Goal: Complete application form

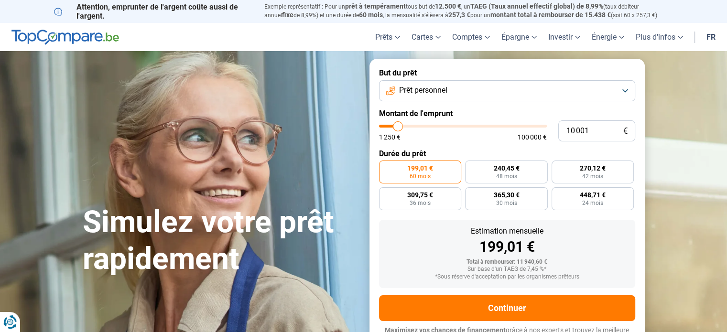
type input "64 000"
type input "64000"
click at [483, 125] on input "range" at bounding box center [463, 126] width 168 height 3
radio input "false"
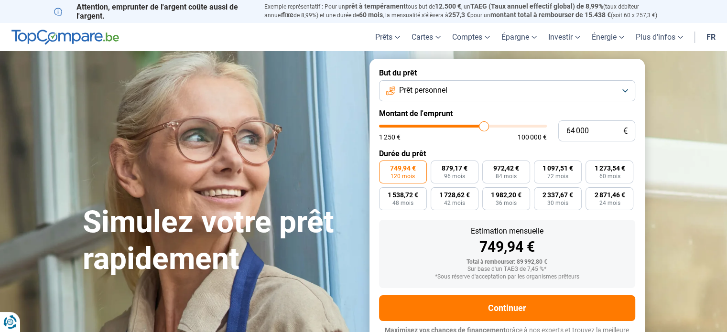
scroll to position [13, 0]
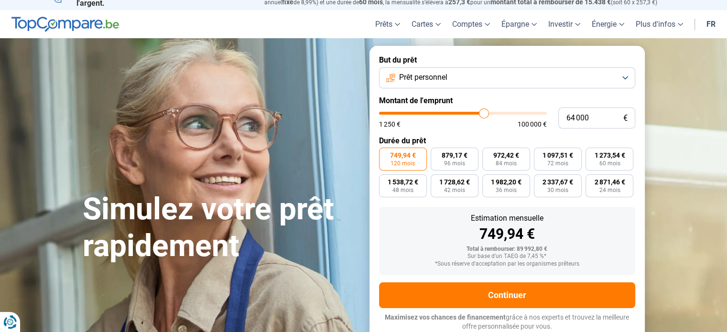
type input "41 250"
type input "41250"
click at [447, 112] on input "range" at bounding box center [463, 113] width 168 height 3
type input "30 500"
type input "30500"
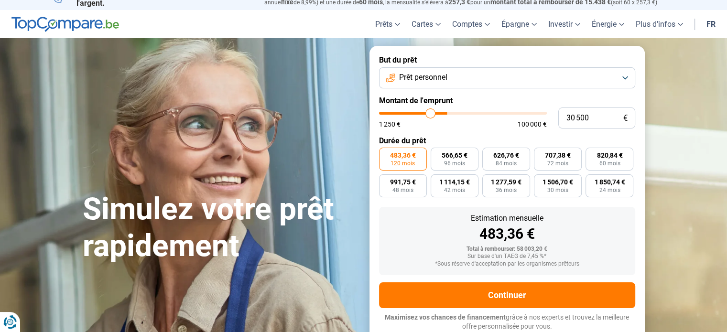
click at [430, 112] on input "range" at bounding box center [463, 113] width 168 height 3
type input "23 750"
type input "23750"
click at [419, 112] on input "range" at bounding box center [463, 113] width 168 height 3
type input "19 250"
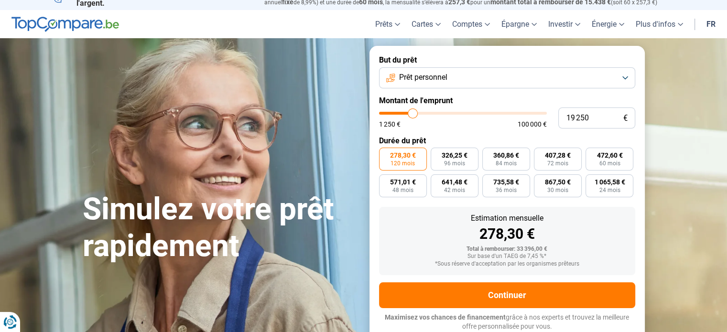
type input "19250"
click at [412, 112] on input "range" at bounding box center [463, 113] width 168 height 3
radio input "true"
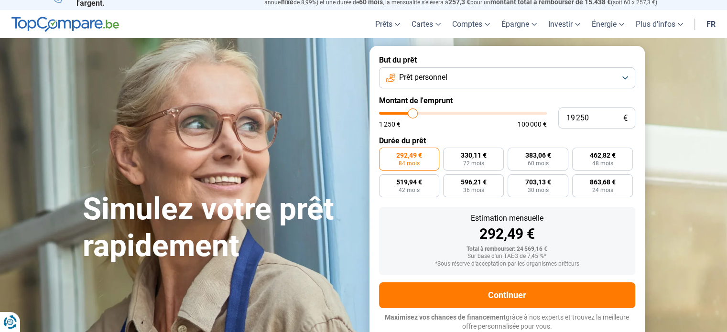
type input "26 250"
type input "26250"
click at [423, 112] on input "range" at bounding box center [463, 113] width 168 height 3
radio input "false"
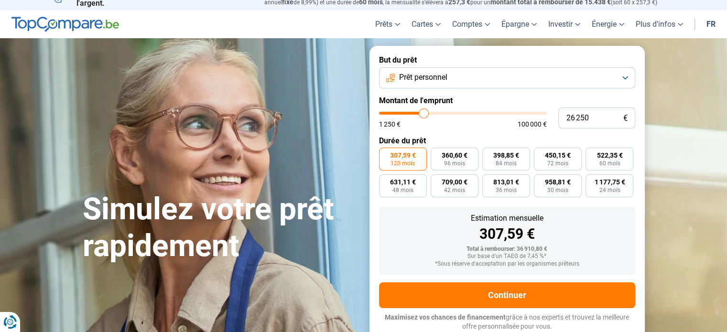
scroll to position [0, 0]
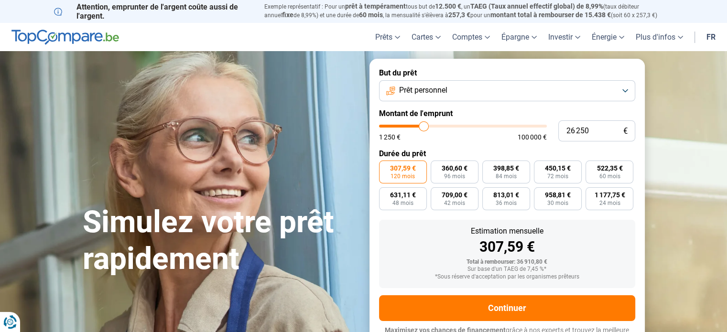
type input "25 750"
type input "25750"
type input "25 250"
type input "25250"
type input "24 750"
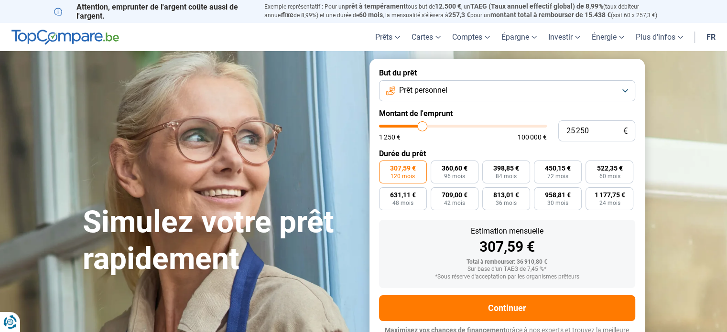
type input "24750"
type input "24 250"
type input "24250"
type input "24 000"
type input "24000"
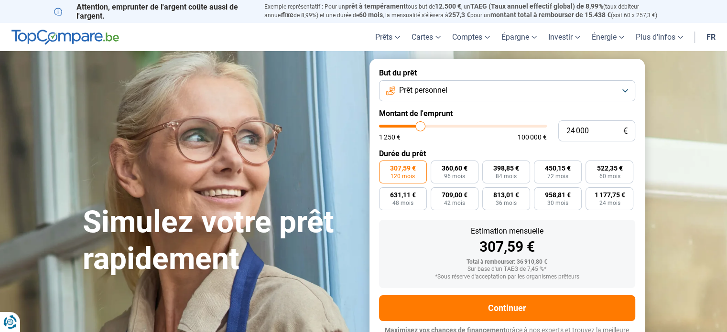
type input "23 750"
type input "23750"
type input "23 250"
type input "23250"
type input "22 750"
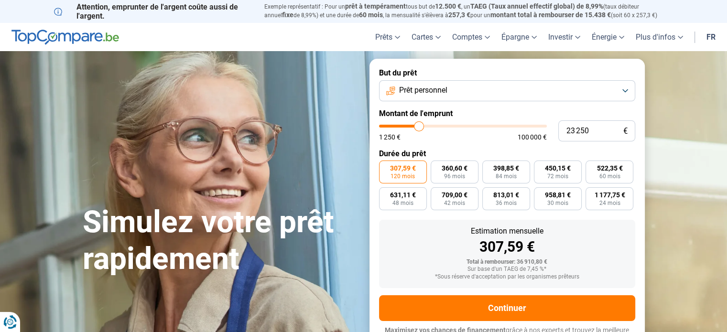
type input "22750"
type input "22 250"
type input "22250"
type input "22 000"
type input "22000"
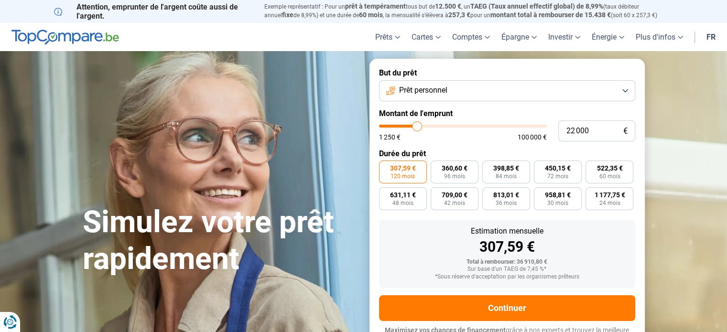
type input "21 750"
type input "21750"
type input "21 500"
type input "21500"
type input "21 250"
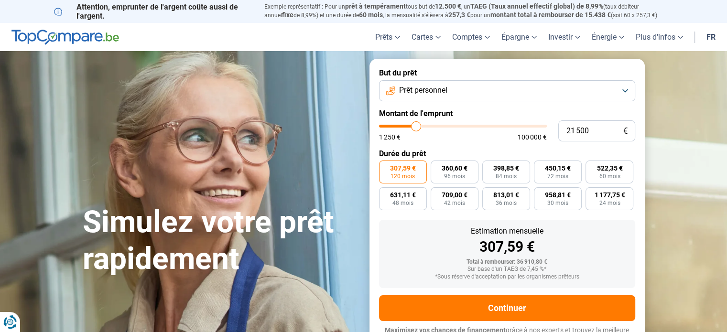
type input "21250"
type input "20 750"
type input "20750"
type input "20 250"
type input "20250"
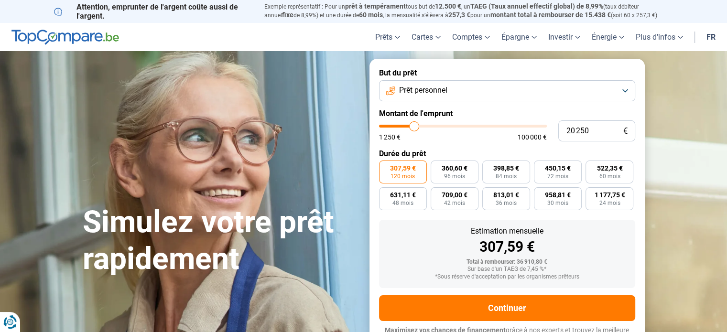
type input "20 000"
type input "20000"
type input "19 750"
type input "19750"
type input "19 500"
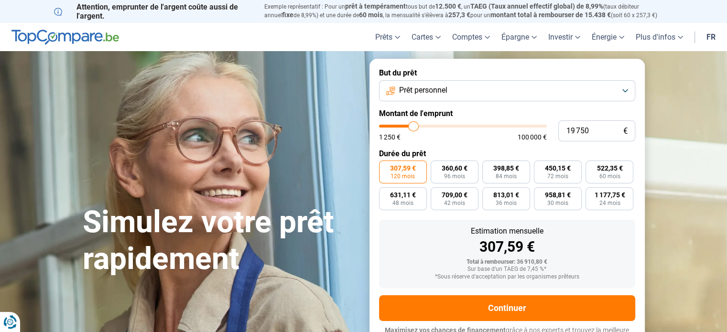
type input "19500"
type input "19 750"
type input "19750"
type input "20 000"
drag, startPoint x: 423, startPoint y: 128, endPoint x: 414, endPoint y: 120, distance: 12.2
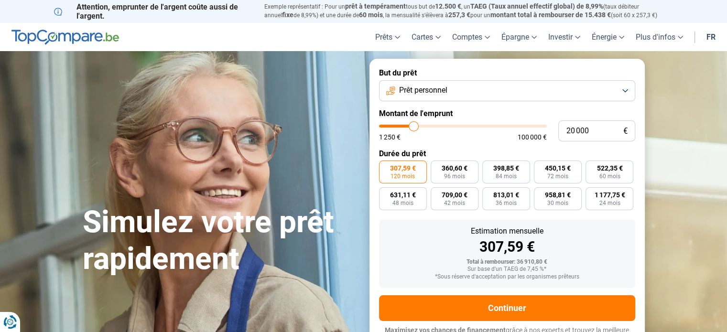
type input "20000"
click at [414, 125] on input "range" at bounding box center [463, 126] width 168 height 3
radio input "true"
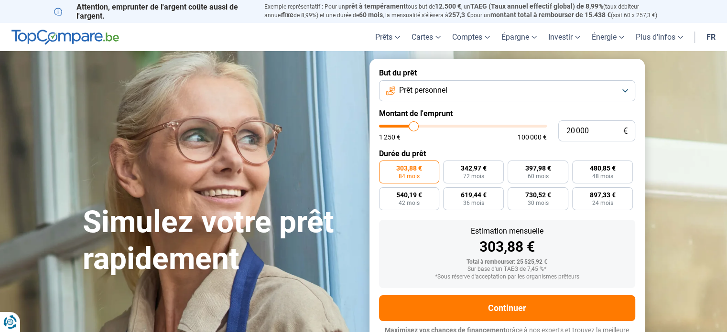
scroll to position [13, 0]
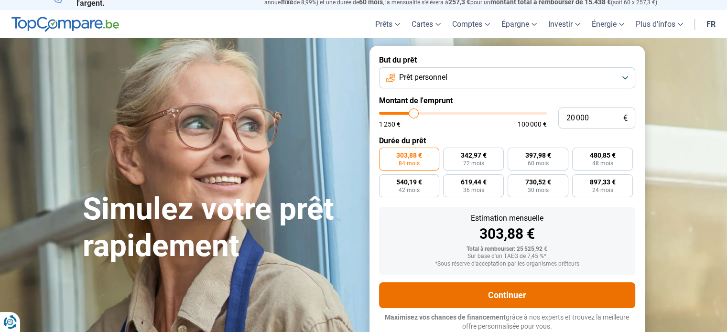
click at [504, 293] on button "Continuer" at bounding box center [507, 295] width 256 height 26
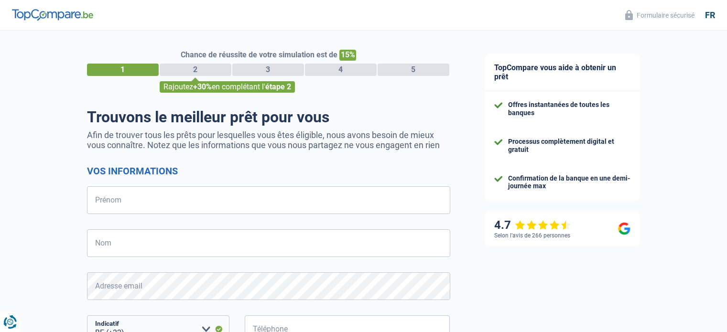
select select "32"
click at [126, 203] on input "Prénom" at bounding box center [268, 200] width 363 height 28
type input "Carolina"
click at [123, 245] on input "Nom" at bounding box center [268, 243] width 363 height 28
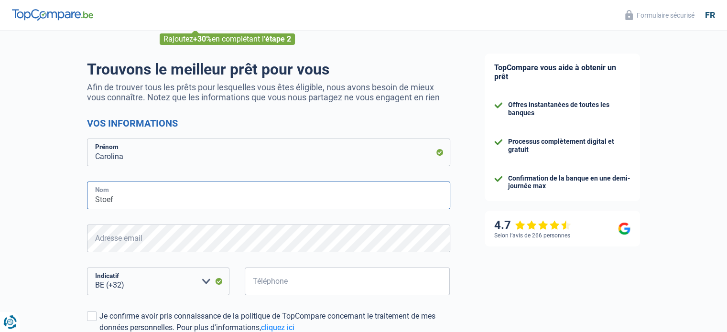
type input "Stoef"
type input "484645942"
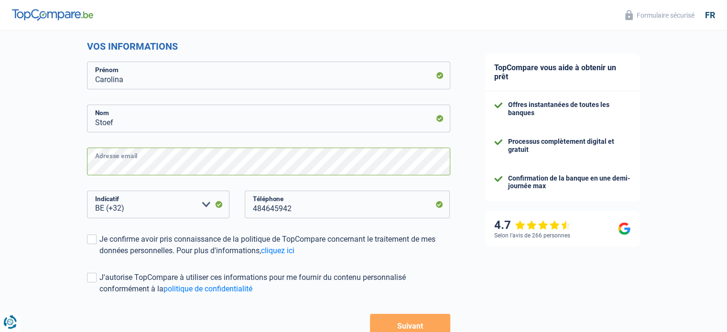
scroll to position [143, 0]
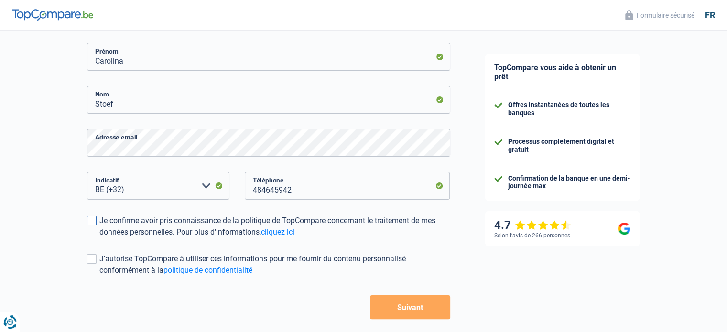
click at [90, 221] on span at bounding box center [92, 221] width 10 height 10
click at [99, 238] on input "Je confirme avoir pris connaissance de la politique de TopCompare concernant le…" at bounding box center [99, 238] width 0 height 0
click at [94, 259] on span at bounding box center [92, 259] width 10 height 10
click at [99, 276] on input "J'autorise TopCompare à utiliser ces informations pour me fournir du contenu pe…" at bounding box center [99, 276] width 0 height 0
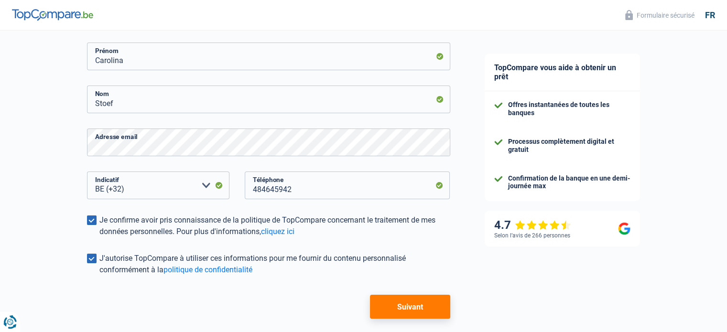
scroll to position [187, 0]
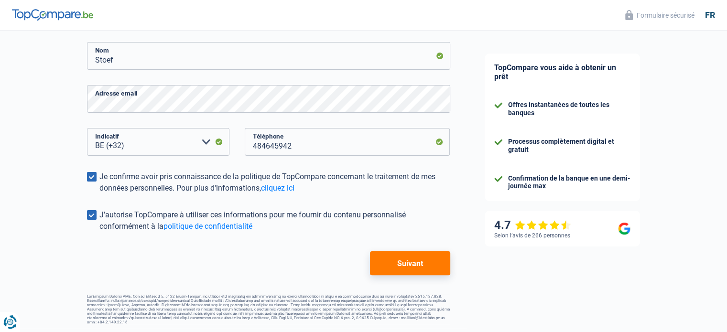
click at [435, 261] on button "Suivant" at bounding box center [410, 263] width 80 height 24
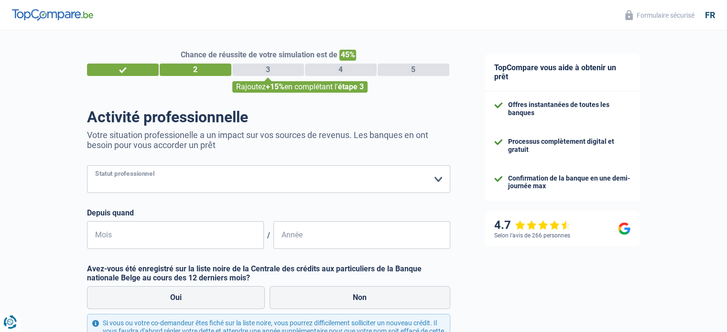
click at [432, 176] on select "Ouvrier Employé privé Employé public Invalide Indépendant Pensionné Chômeur Mut…" at bounding box center [268, 179] width 363 height 28
select select "mutuality"
click at [87, 166] on select "Ouvrier Employé privé Employé public Invalide Indépendant Pensionné Chômeur Mut…" at bounding box center [268, 179] width 363 height 28
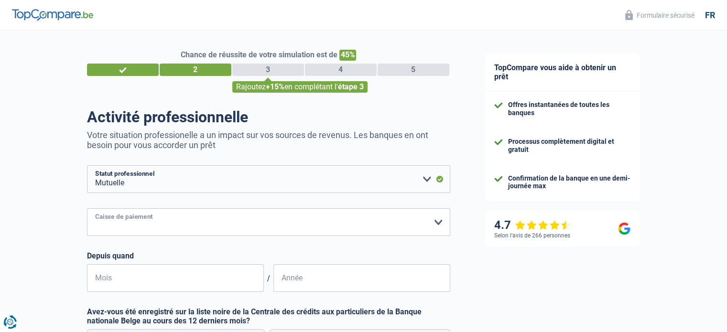
click at [146, 221] on select "Mutualité Chrétienne Mutualité Socialiste (Solidaris) SPF Sécurité Sociale Unio…" at bounding box center [268, 222] width 363 height 28
select select "partenamut"
click at [87, 209] on select "Mutualité Chrétienne Mutualité Socialiste (Solidaris) SPF Sécurité Sociale Unio…" at bounding box center [268, 222] width 363 height 28
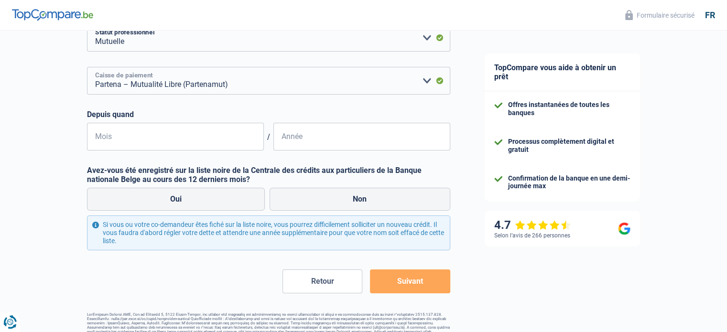
scroll to position [143, 0]
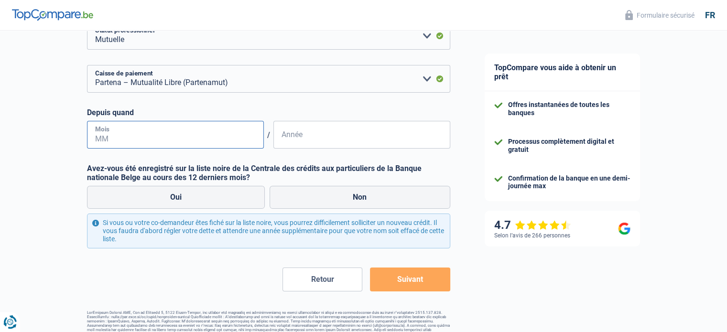
click at [115, 133] on input "Mois" at bounding box center [175, 135] width 177 height 28
type input "04"
type input "2023"
click at [327, 195] on label "Non" at bounding box center [359, 197] width 181 height 23
click at [327, 195] on input "Non" at bounding box center [359, 197] width 181 height 23
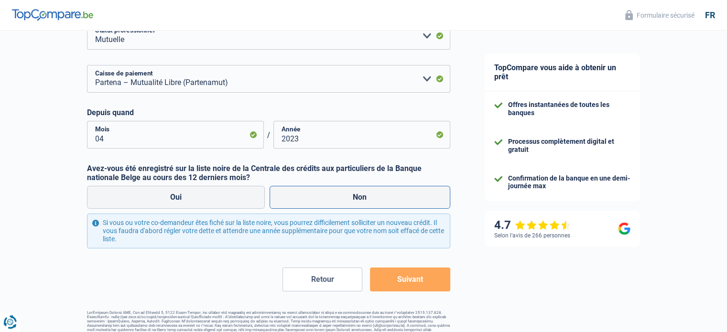
radio input "true"
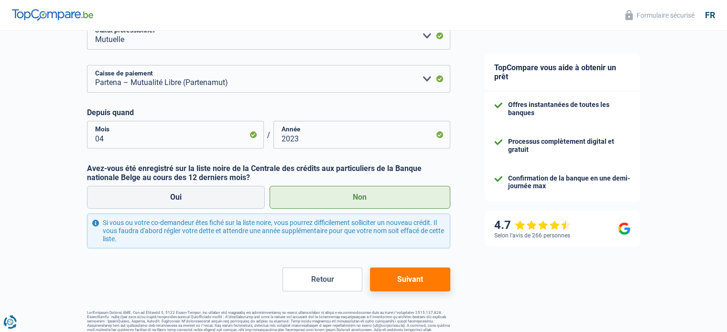
click at [391, 278] on button "Suivant" at bounding box center [410, 279] width 80 height 24
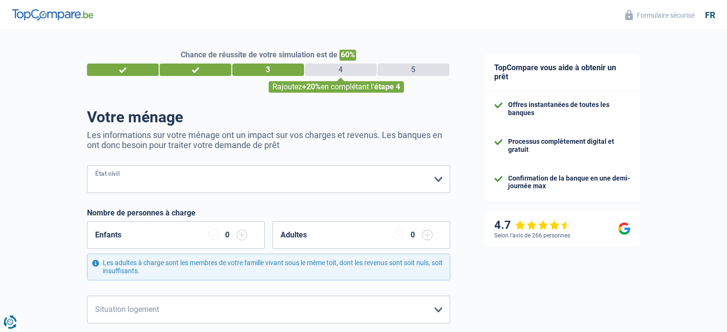
click at [229, 183] on select "Célibataire Marié(e) Cohabitant(e) légal(e) Divorcé(e) Veuf(ve) Séparé (de fait…" at bounding box center [268, 179] width 363 height 28
select select "single"
click at [87, 166] on select "Célibataire Marié(e) Cohabitant(e) légal(e) Divorcé(e) Veuf(ve) Séparé (de fait…" at bounding box center [268, 179] width 363 height 28
click at [239, 234] on input "button" at bounding box center [241, 235] width 11 height 11
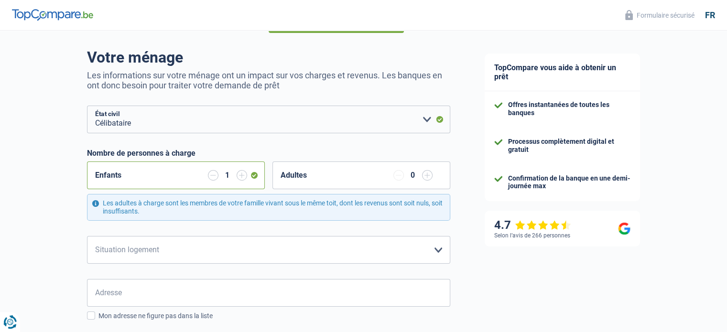
scroll to position [96, 0]
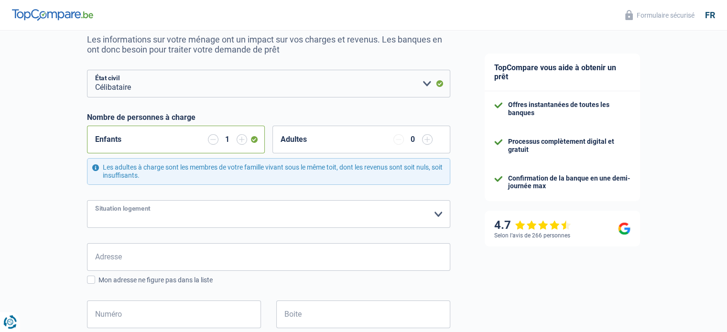
click at [440, 211] on select "Locataire Propriétaire avec prêt hypothécaire Propriétaire sans prêt hypothécai…" at bounding box center [268, 214] width 363 height 28
select select "rents"
click at [87, 200] on select "Locataire Propriétaire avec prêt hypothécaire Propriétaire sans prêt hypothécai…" at bounding box center [268, 214] width 363 height 28
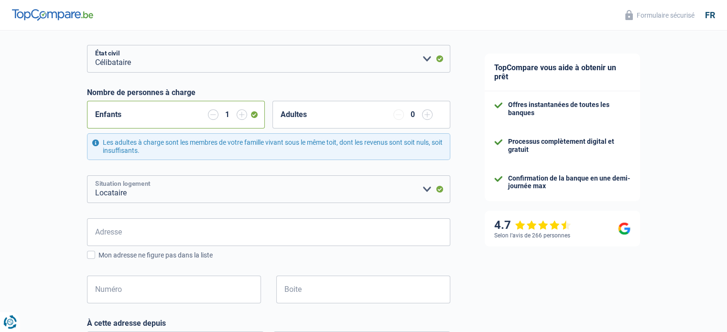
scroll to position [143, 0]
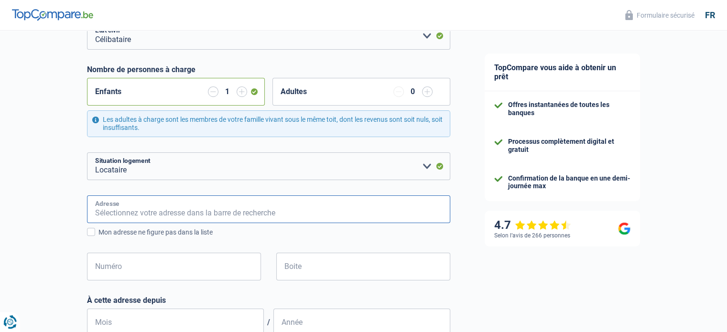
click at [129, 207] on input "Adresse" at bounding box center [268, 209] width 363 height 28
type input "Lusthofstraat 6"
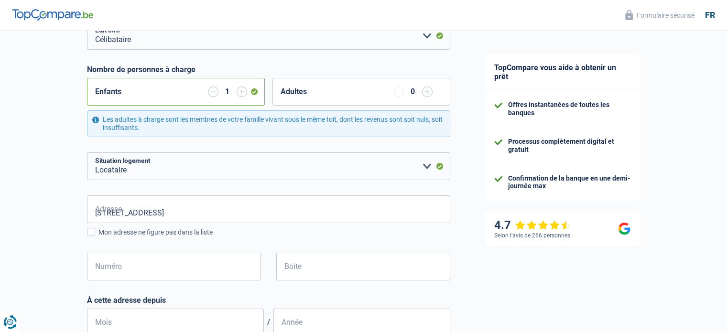
type input "Belgique"
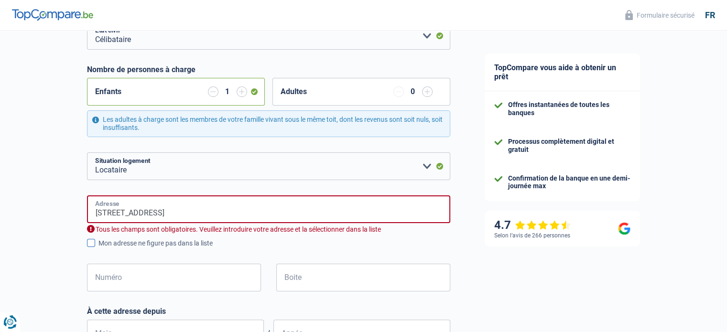
type input "Belgique"
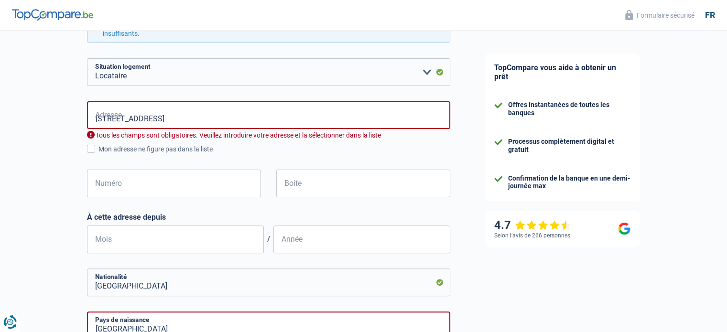
scroll to position [239, 0]
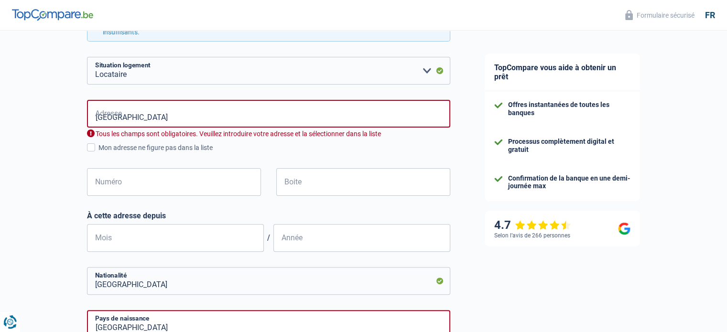
click at [49, 161] on div "Chance de réussite de votre simulation est de 60% 1 2 3 4 5 Rajoutez +20% en co…" at bounding box center [233, 210] width 467 height 845
click at [148, 120] on input "Lusthofstraat" at bounding box center [268, 114] width 363 height 28
click at [12, 170] on div "Chance de réussite de votre simulation est de 60% 1 2 3 4 5 Rajoutez +20% en co…" at bounding box center [233, 159] width 467 height 743
click at [148, 120] on input "Lusthofstraat" at bounding box center [268, 114] width 363 height 28
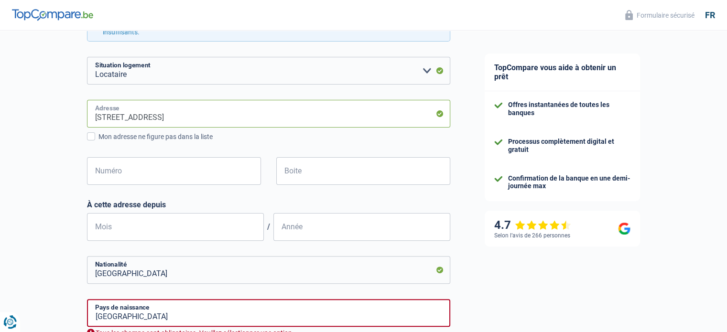
click at [206, 118] on input "Lusthofstraat, 2380, Ravels, BE" at bounding box center [268, 114] width 363 height 28
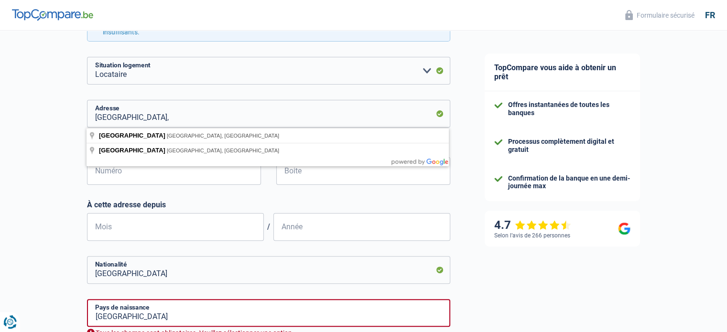
type input "Lusthofstraat, Lummen, Belgia"
select select "BE"
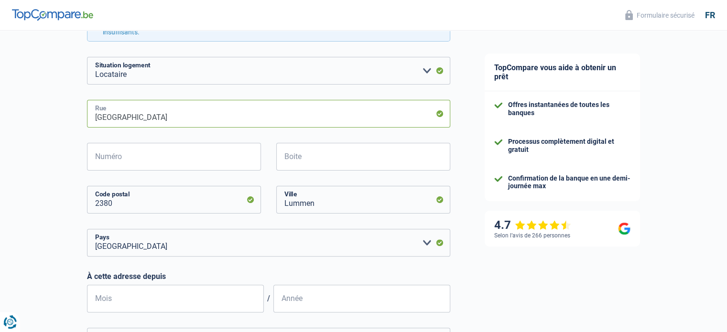
click at [166, 120] on input "Lusthofstraat" at bounding box center [268, 114] width 363 height 28
type input "6"
type input "Dilbeek"
type input "Lusthofstraat"
click at [27, 227] on div "Chance de réussite de votre simulation est de 60% 1 2 3 4 5 Rajoutez +20% en co…" at bounding box center [233, 189] width 467 height 803
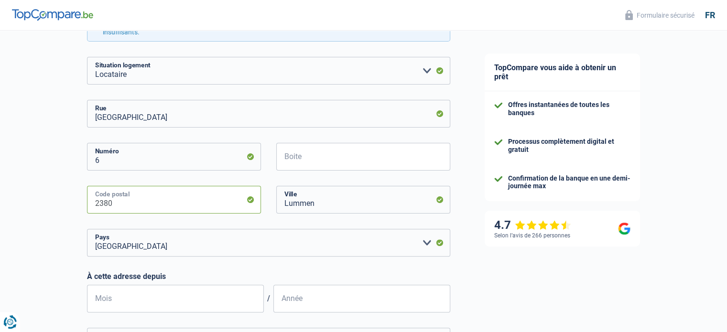
click at [99, 204] on input "2380" at bounding box center [174, 200] width 174 height 28
click at [114, 201] on input "2380" at bounding box center [174, 200] width 174 height 28
click at [320, 204] on input "Lummen" at bounding box center [363, 200] width 174 height 28
type input "L"
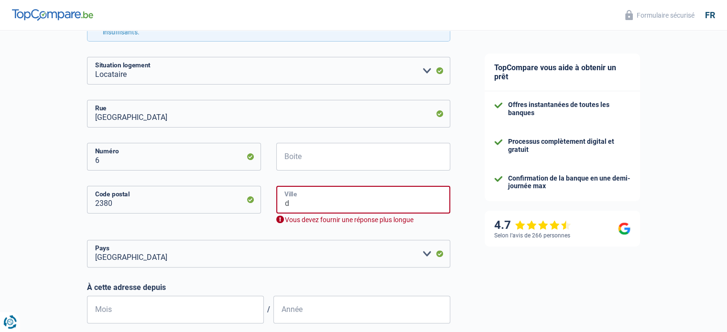
type input "Dilbeek"
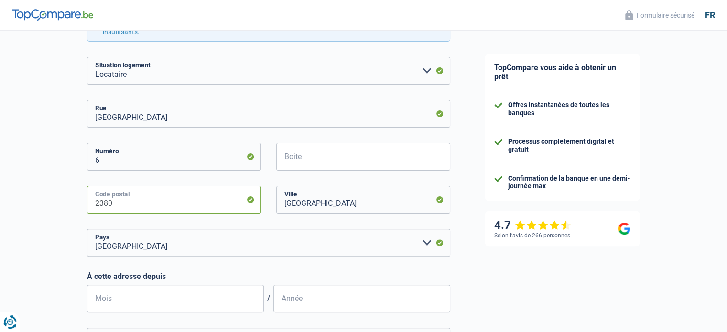
click at [113, 205] on input "2380" at bounding box center [174, 200] width 174 height 28
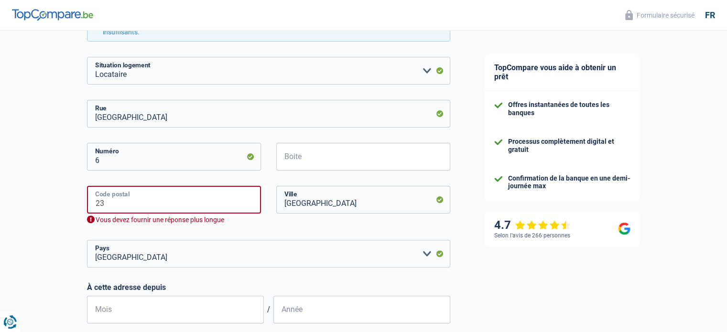
type input "2"
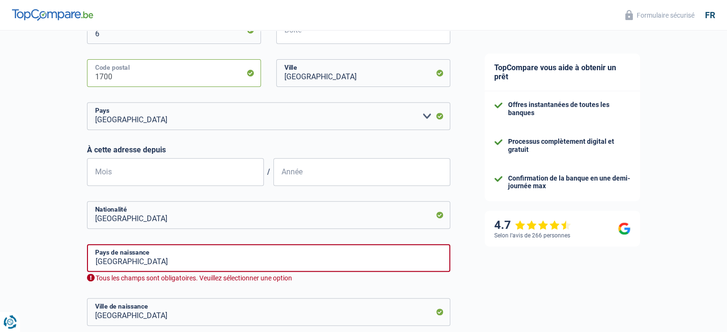
scroll to position [382, 0]
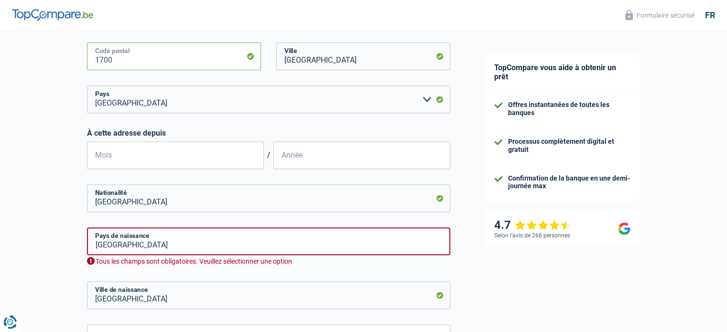
type input "1700"
click at [134, 158] on input "Mois" at bounding box center [175, 155] width 177 height 28
type input "04"
type input "2021"
click at [136, 201] on input "Belgique" at bounding box center [268, 198] width 363 height 28
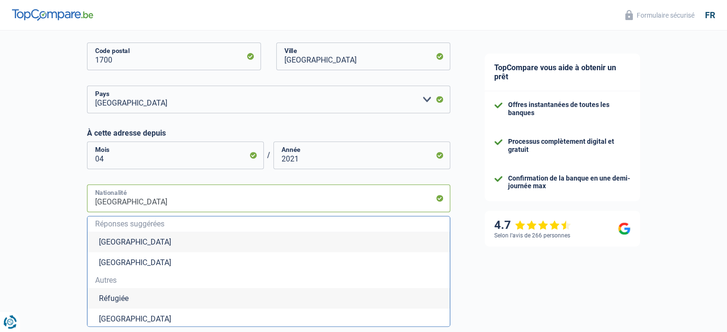
type input "Belgiqu"
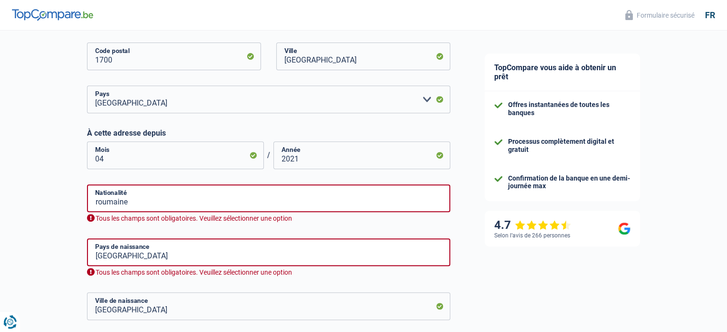
click at [33, 240] on div "Chance de réussite de votre simulation est de 60% 1 2 3 4 5 Rajoutez +20% en co…" at bounding box center [233, 52] width 467 height 814
click at [162, 196] on input "roumaine" at bounding box center [268, 198] width 363 height 28
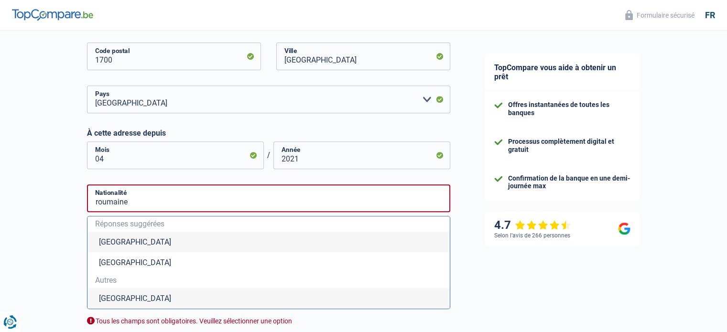
click at [111, 298] on li "Roumanie" at bounding box center [268, 298] width 362 height 21
type input "Roumanie"
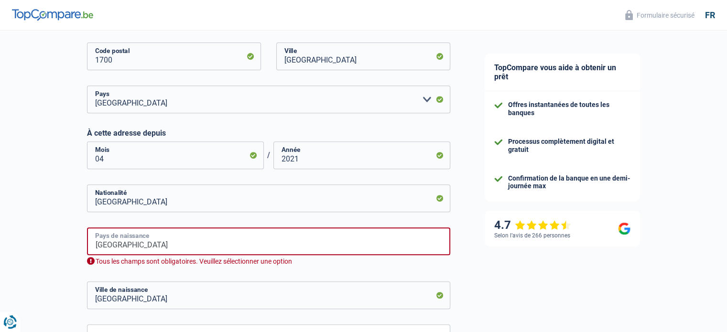
click at [134, 248] on input "Belgique" at bounding box center [268, 241] width 363 height 28
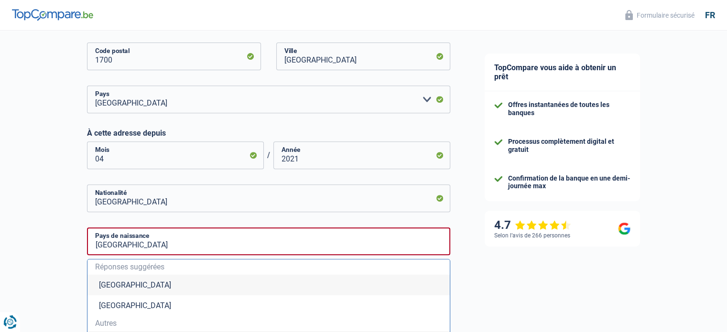
click at [113, 325] on span "Autres" at bounding box center [268, 324] width 347 height 8
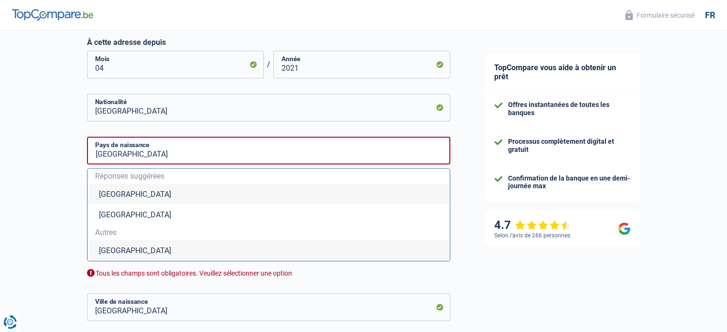
scroll to position [478, 0]
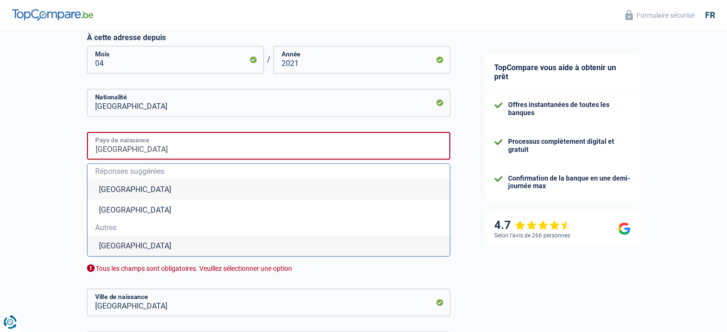
click at [130, 155] on input "Belgique" at bounding box center [268, 146] width 363 height 28
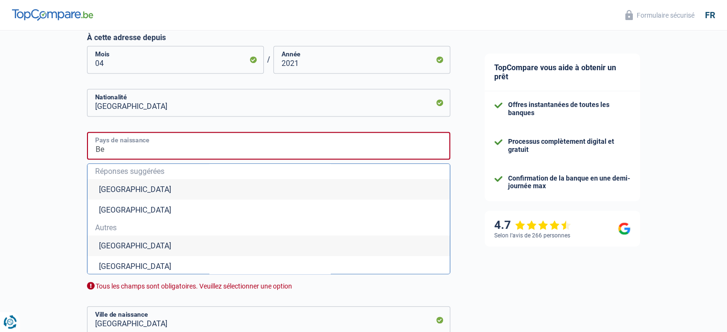
type input "B"
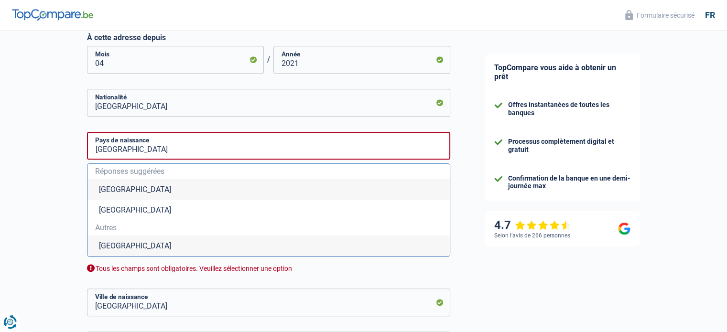
click at [122, 246] on li "Roumanie" at bounding box center [268, 245] width 362 height 21
type input "Roumanie"
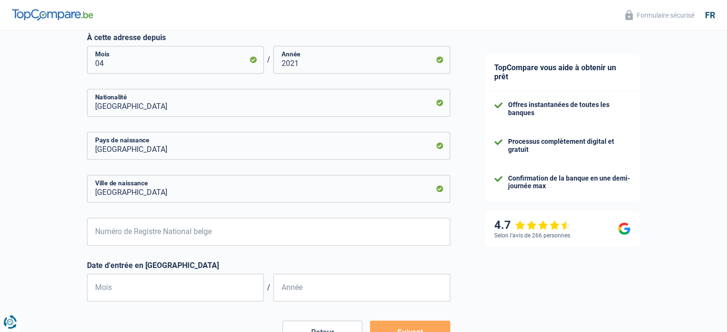
click at [151, 193] on input "Dilbeek" at bounding box center [268, 189] width 363 height 28
type input "D"
type input "Tulcea"
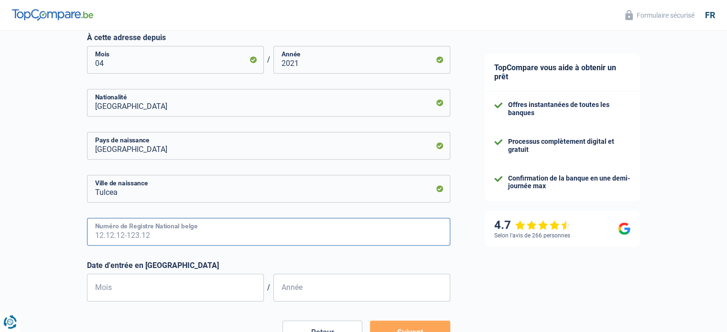
click at [133, 235] on input "Numéro de Registre National belge" at bounding box center [268, 232] width 363 height 28
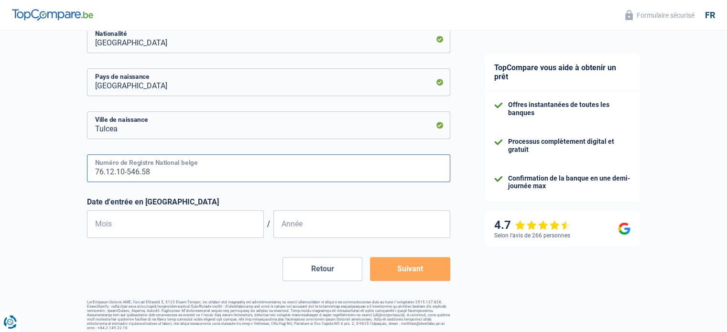
scroll to position [546, 0]
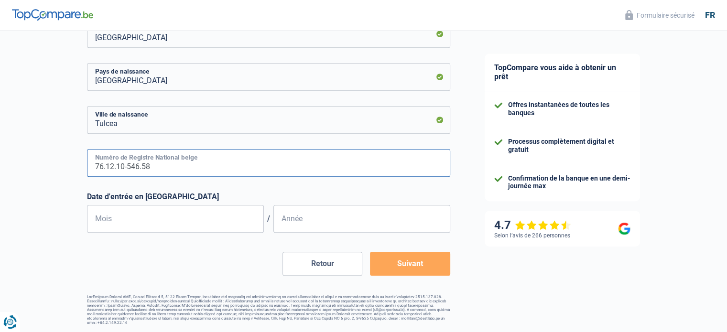
type input "76.12.10-546.58"
click at [143, 217] on input "Mois" at bounding box center [175, 219] width 177 height 28
click at [285, 217] on input "Année" at bounding box center [361, 219] width 177 height 28
click at [111, 221] on input "Mois" at bounding box center [175, 219] width 177 height 28
click at [302, 222] on input "2013" at bounding box center [361, 219] width 177 height 28
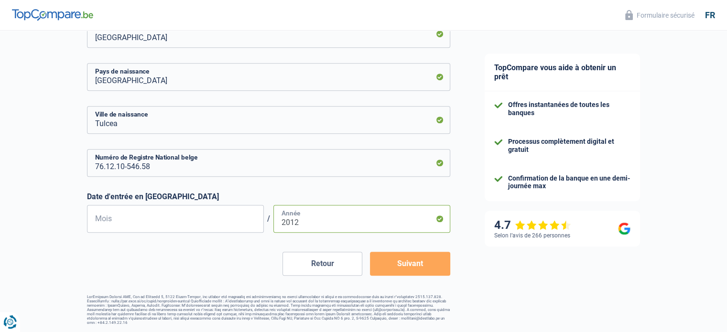
type input "2012"
click at [113, 222] on input "Mois" at bounding box center [175, 219] width 177 height 28
type input "01"
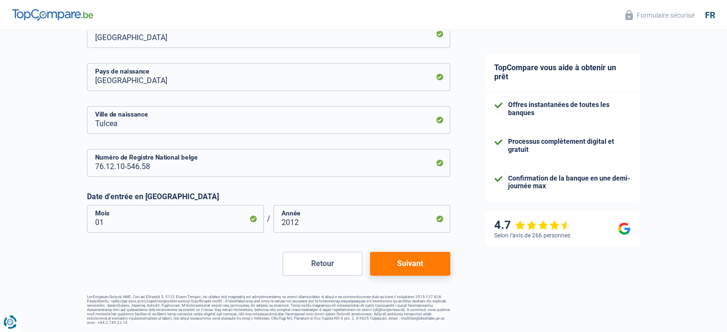
click at [414, 266] on button "Suivant" at bounding box center [410, 264] width 80 height 24
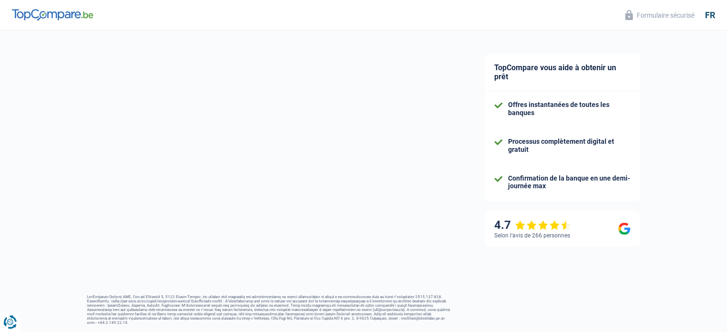
select select "familyAllowances"
select select "mutualityIndemnity"
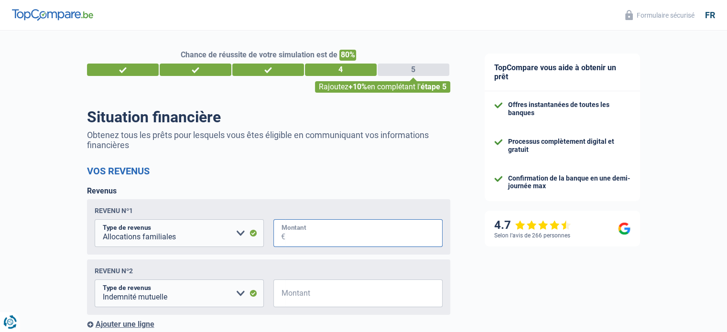
click at [304, 236] on input "Montant" at bounding box center [363, 233] width 157 height 28
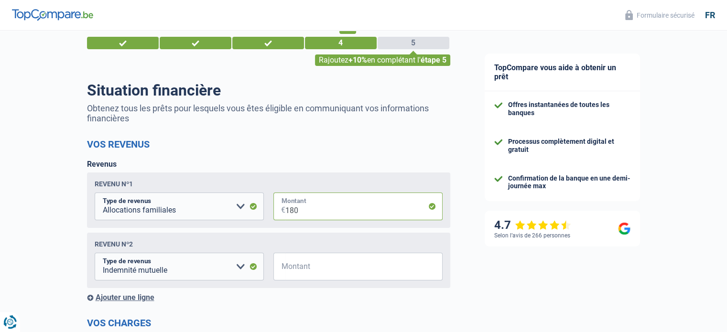
scroll to position [48, 0]
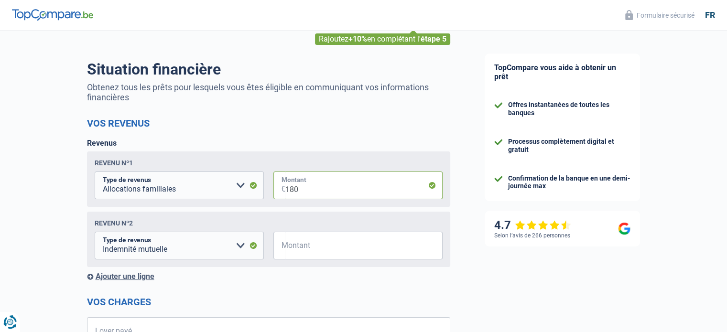
type input "180"
click at [307, 251] on input "Montant" at bounding box center [363, 246] width 157 height 28
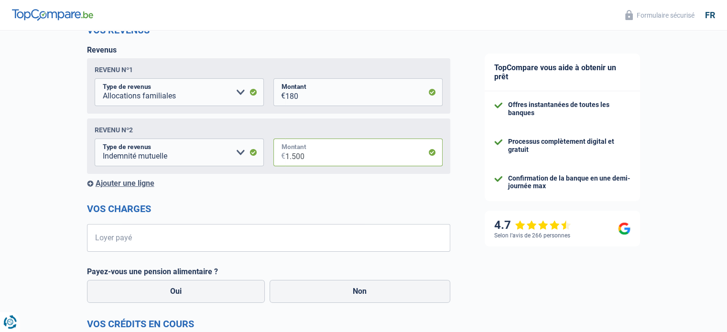
scroll to position [143, 0]
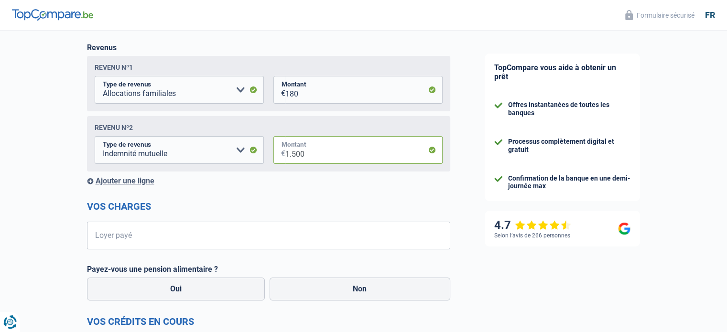
type input "1.500"
click at [140, 181] on div "Ajouter une ligne" at bounding box center [268, 180] width 363 height 9
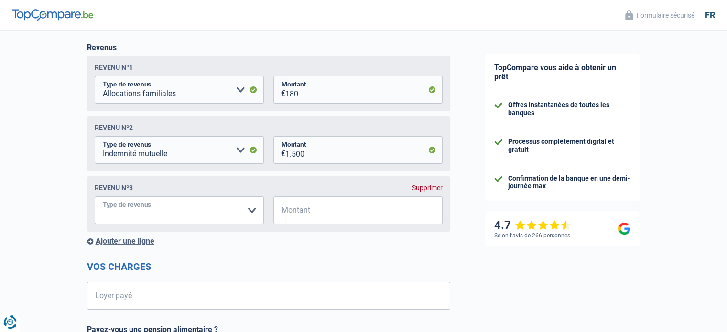
click at [133, 210] on select "Allocation d'handicap Allocations chômage Allocations familiales Chèques repas …" at bounding box center [179, 210] width 169 height 28
select select "handicapAllowance"
click at [95, 198] on select "Allocation d'handicap Allocations chômage Allocations familiales Chèques repas …" at bounding box center [179, 210] width 169 height 28
click at [307, 212] on input "Montant" at bounding box center [363, 210] width 157 height 28
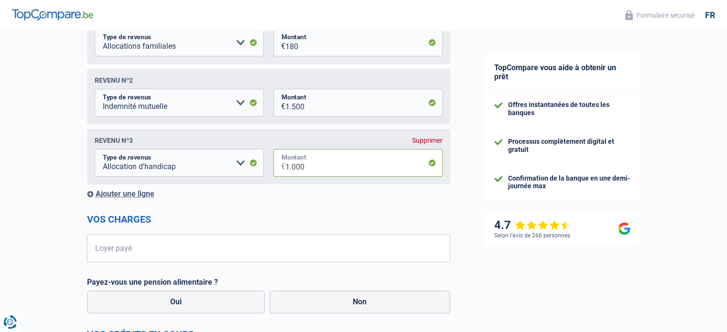
scroll to position [191, 0]
type input "1.000"
click at [130, 255] on input "Loyer payé" at bounding box center [274, 248] width 351 height 28
click at [297, 105] on input "1.500" at bounding box center [363, 102] width 157 height 28
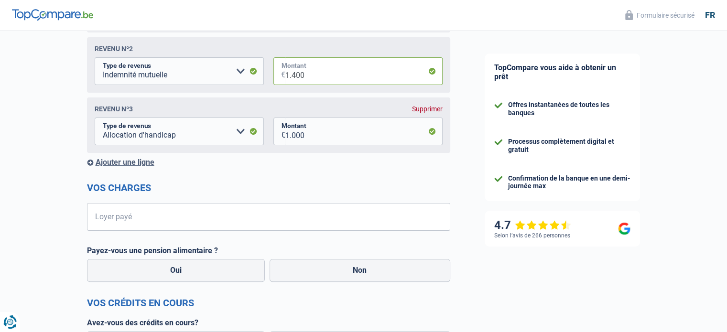
scroll to position [239, 0]
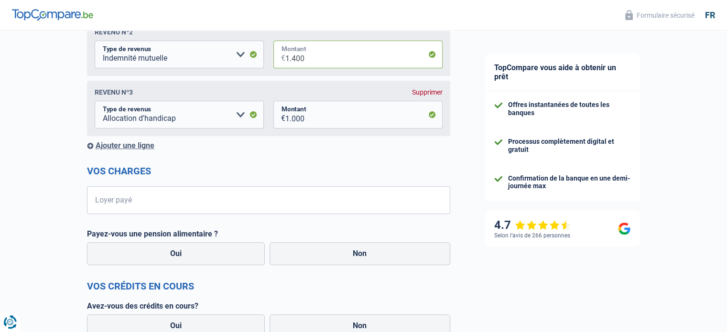
type input "1.400"
click at [339, 160] on form "Vos revenus Revenus Revenu nº1 Allocation d'handicap Allocations chômage Alloca…" at bounding box center [268, 219] width 363 height 587
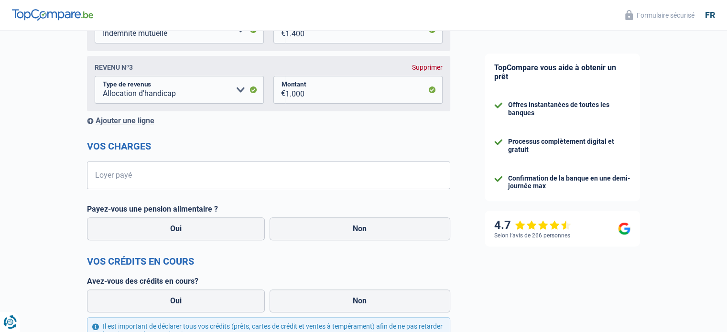
scroll to position [287, 0]
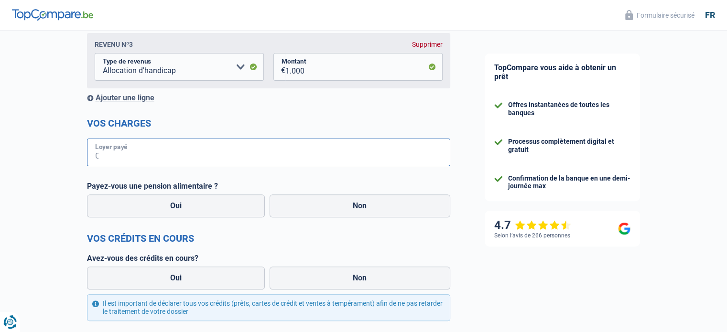
click at [134, 154] on input "Loyer payé" at bounding box center [274, 153] width 351 height 28
type input "300"
click at [335, 204] on label "Non" at bounding box center [359, 205] width 181 height 23
click at [335, 204] on input "Non" at bounding box center [359, 205] width 181 height 23
radio input "true"
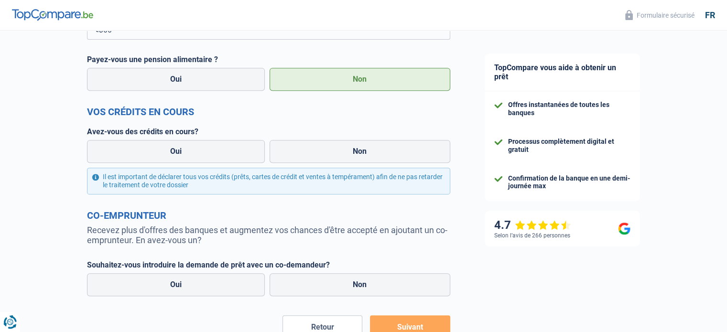
scroll to position [430, 0]
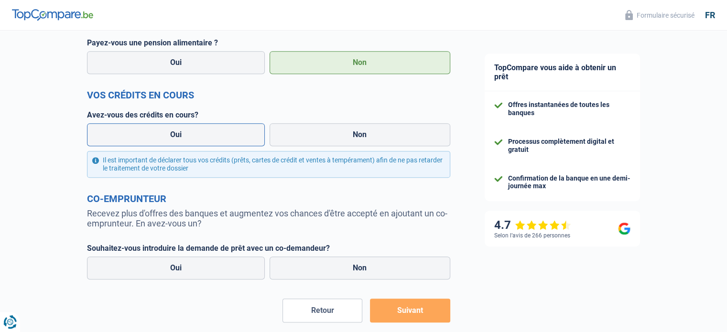
click at [166, 139] on label "Oui" at bounding box center [176, 134] width 178 height 23
click at [166, 139] on input "Oui" at bounding box center [176, 134] width 178 height 23
radio input "true"
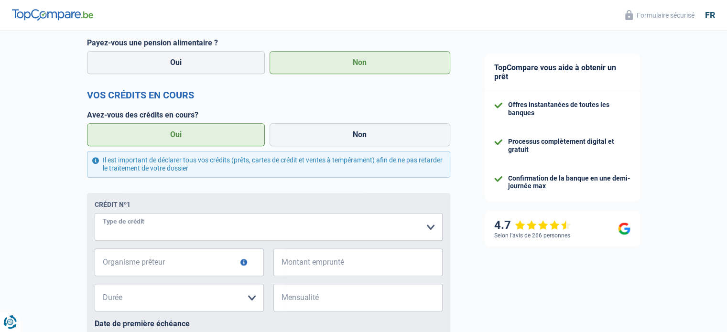
click at [156, 229] on select "Carte ou ouverture de crédit Prêt hypothécaire Vente à tempérament Prêt à tempé…" at bounding box center [269, 227] width 348 height 28
select select "cardOrCredit"
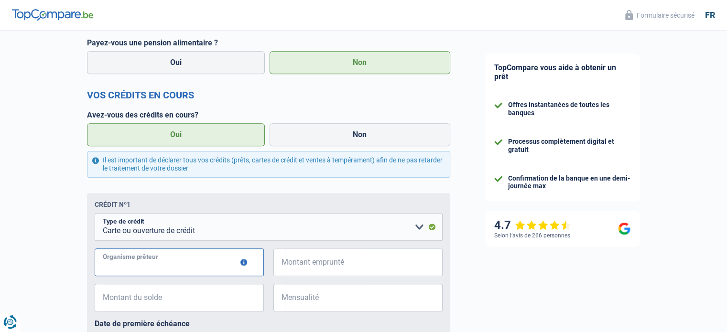
click at [139, 265] on input "Organisme prêteur" at bounding box center [179, 262] width 169 height 28
type input "fimaser"
click at [294, 267] on input "Montant emprunté" at bounding box center [363, 262] width 157 height 28
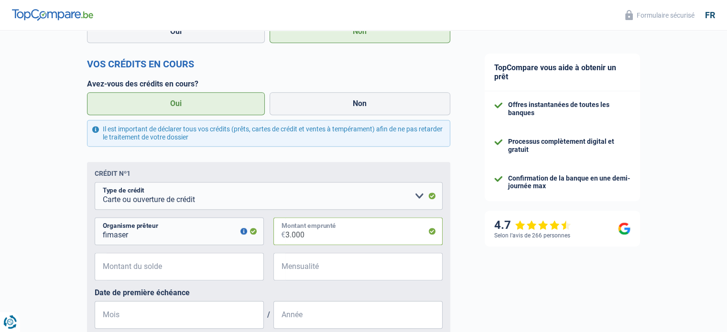
scroll to position [478, 0]
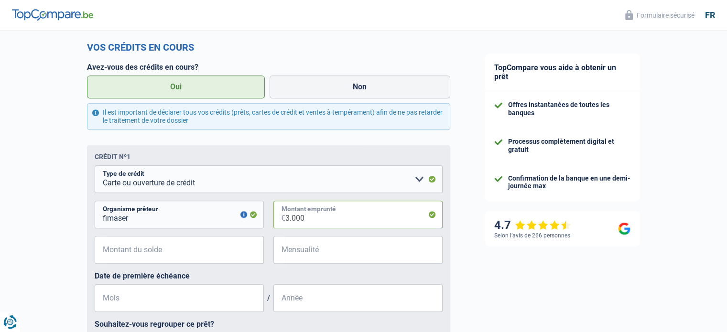
type input "3.000"
click at [193, 253] on input "Montant du solde" at bounding box center [185, 250] width 157 height 28
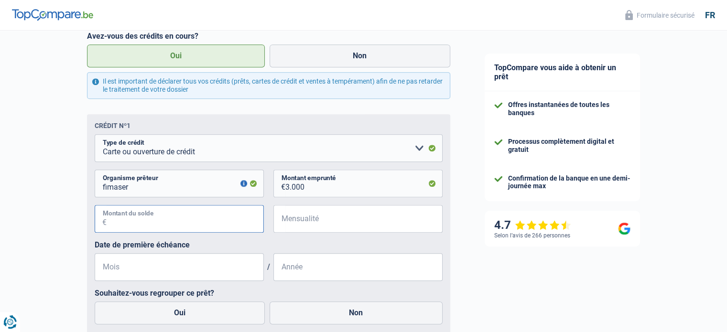
scroll to position [525, 0]
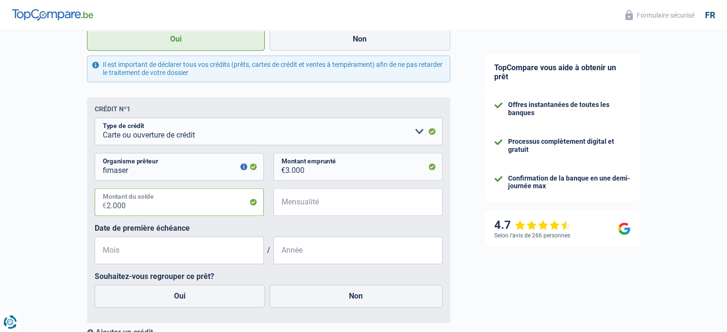
type input "2.000"
click at [311, 212] on input "Mensualité" at bounding box center [363, 202] width 157 height 28
type input "200"
click at [119, 257] on input "Mois" at bounding box center [179, 250] width 169 height 28
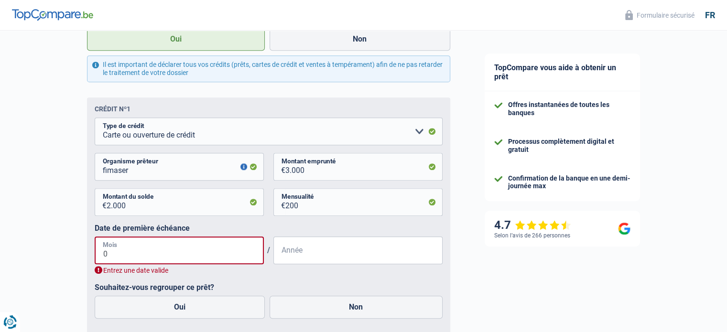
type input "08"
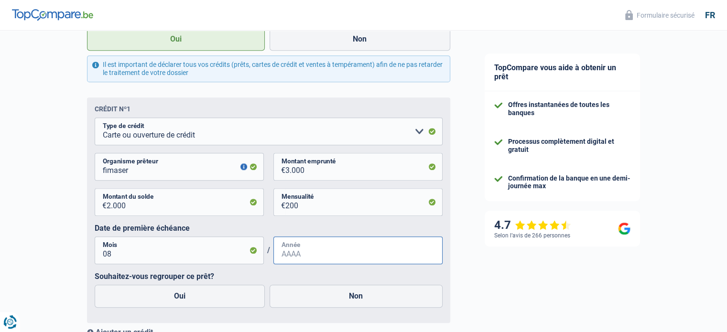
click at [285, 256] on input "Année" at bounding box center [357, 250] width 169 height 28
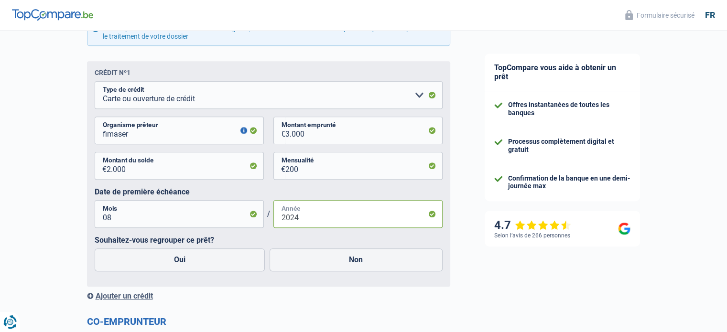
scroll to position [621, 0]
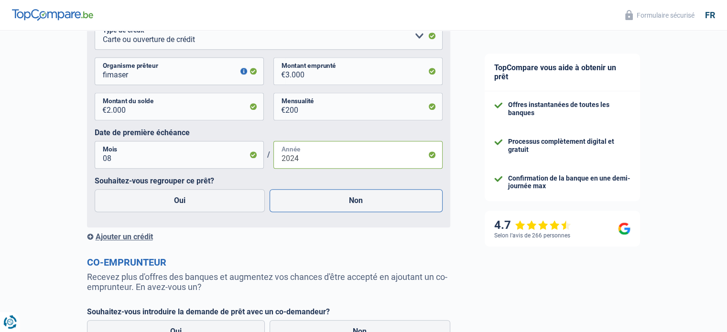
type input "2024"
click at [384, 206] on label "Non" at bounding box center [355, 200] width 173 height 23
click at [384, 206] on input "Non" at bounding box center [355, 200] width 173 height 23
radio input "true"
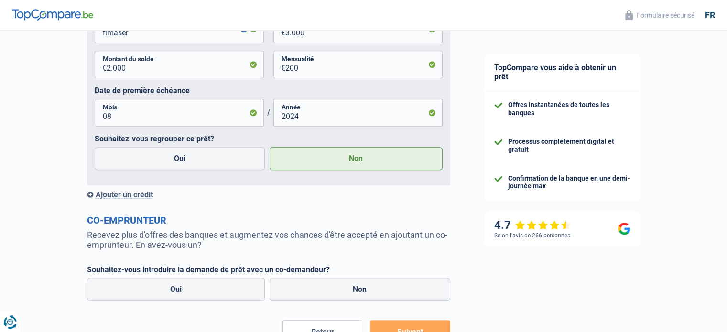
scroll to position [734, 0]
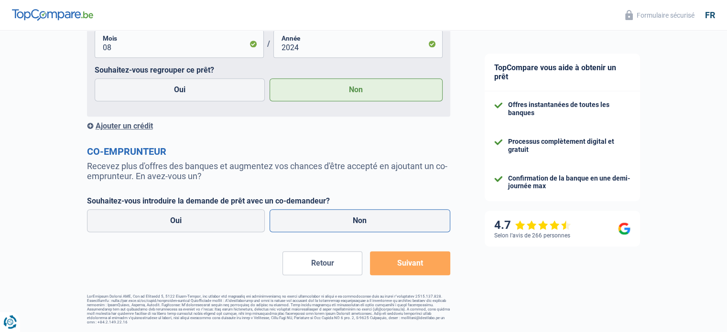
click at [348, 222] on label "Non" at bounding box center [359, 220] width 181 height 23
click at [348, 222] on input "Non" at bounding box center [359, 220] width 181 height 23
radio input "true"
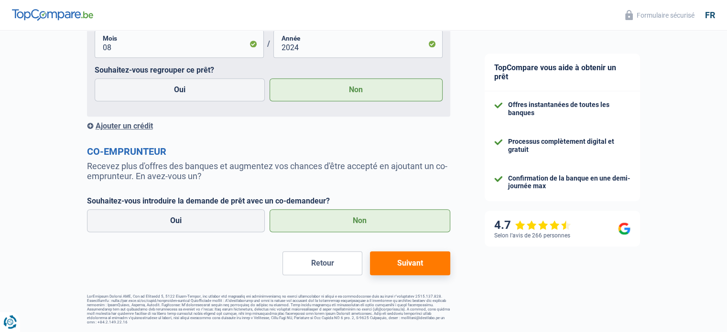
click at [428, 263] on button "Suivant" at bounding box center [410, 263] width 80 height 24
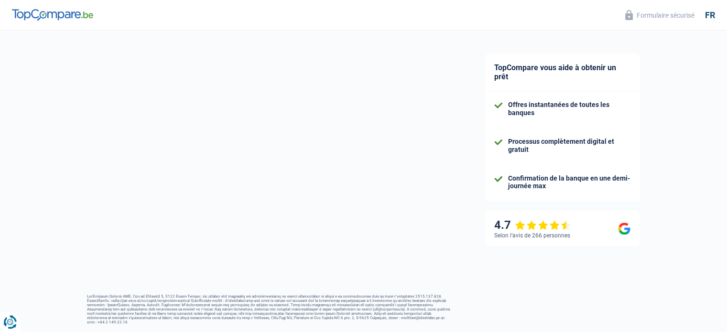
scroll to position [86, 0]
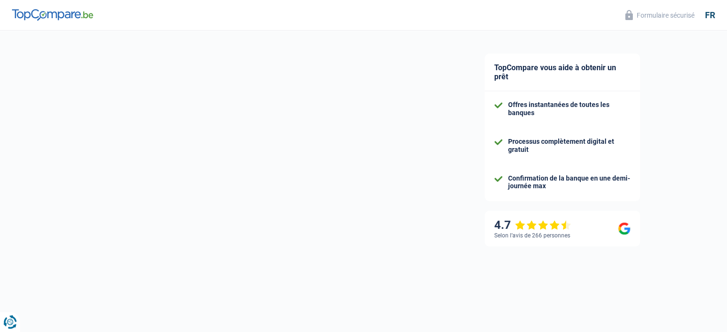
select select "84"
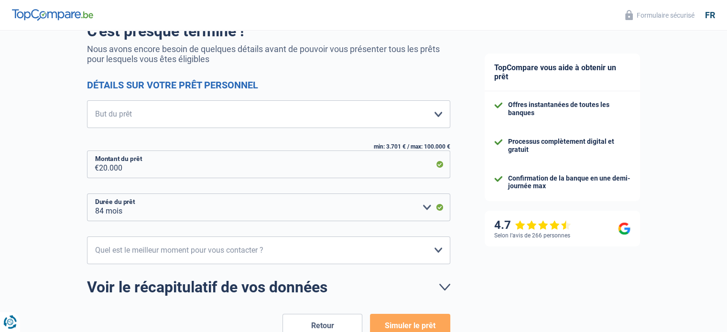
scroll to position [0, 0]
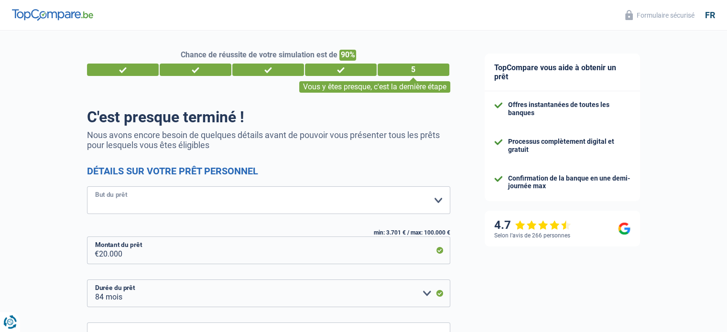
click at [437, 200] on select "Confort maison: meubles, textile, peinture, électroménager, outillage non-profe…" at bounding box center [268, 200] width 363 height 28
select select "medical"
click at [87, 187] on select "Confort maison: meubles, textile, peinture, électroménager, outillage non-profe…" at bounding box center [268, 200] width 363 height 28
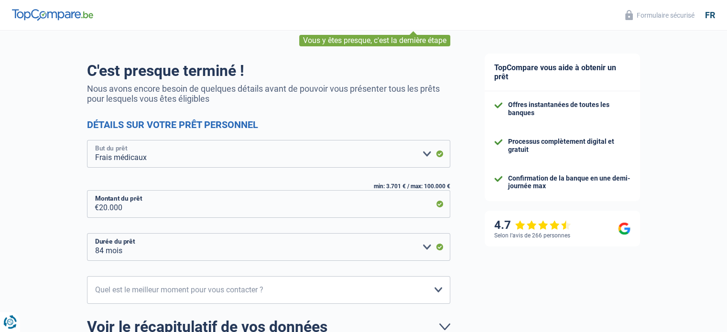
scroll to position [96, 0]
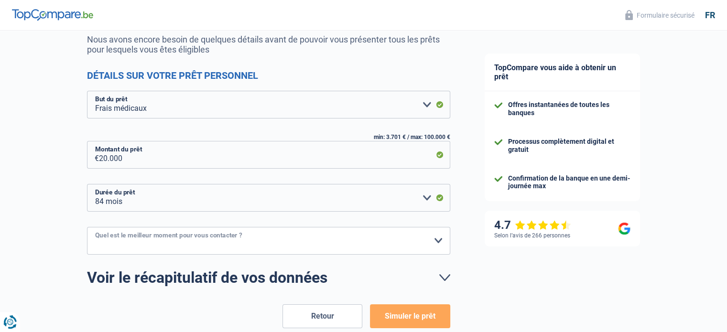
click at [442, 239] on select "10h-12h 12h-14h 14h-16h 16h-18h Veuillez sélectionner une option" at bounding box center [268, 241] width 363 height 28
select select "14-16"
click at [87, 227] on select "10h-12h 12h-14h 14h-16h 16h-18h Veuillez sélectionner une option" at bounding box center [268, 241] width 363 height 28
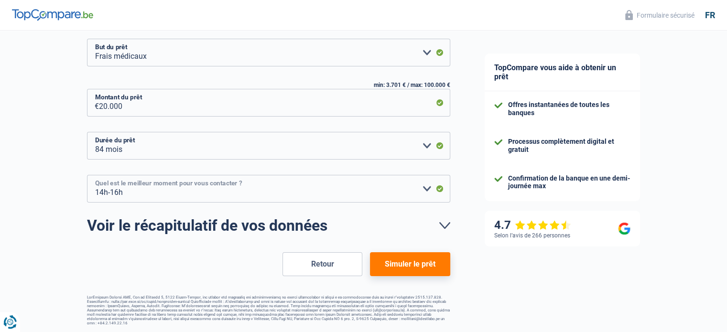
scroll to position [149, 0]
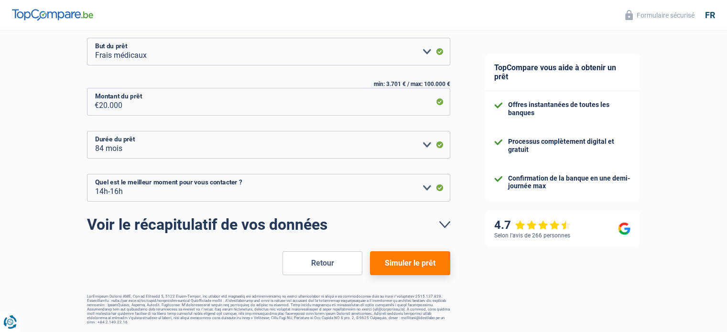
click at [412, 264] on button "Simuler le prêt" at bounding box center [410, 263] width 80 height 24
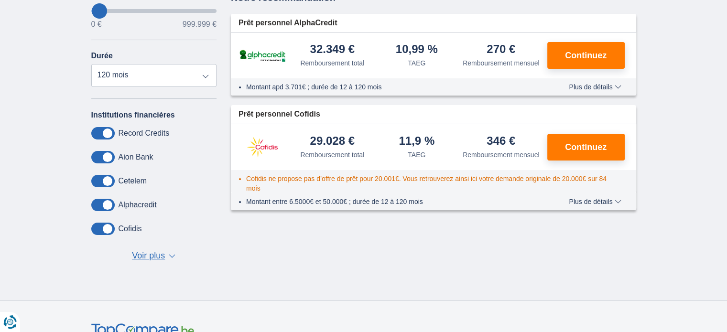
scroll to position [143, 0]
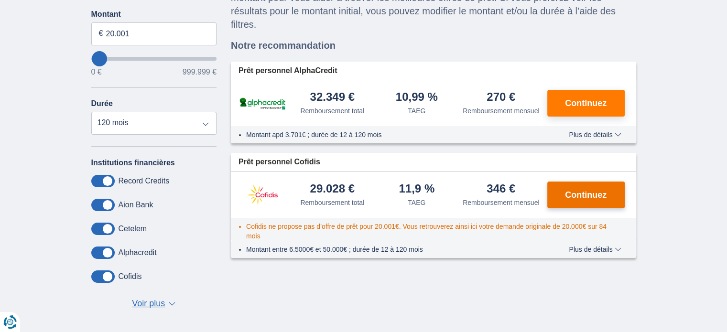
click at [582, 189] on button "Continuez" at bounding box center [585, 195] width 77 height 27
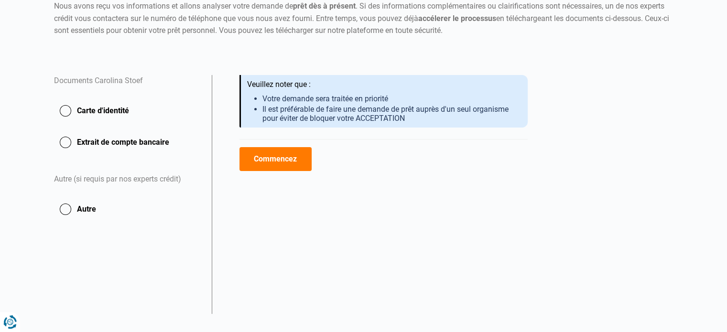
scroll to position [128, 0]
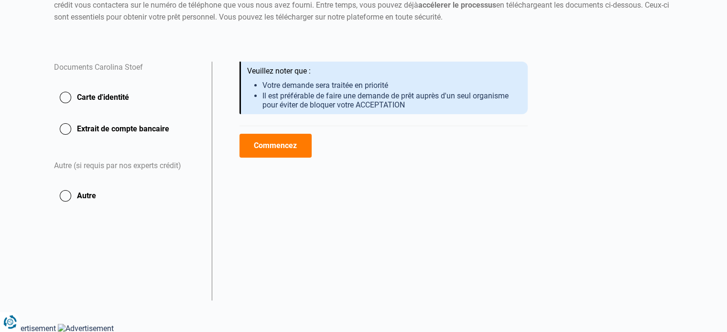
click at [276, 144] on button "Commencez" at bounding box center [275, 146] width 72 height 24
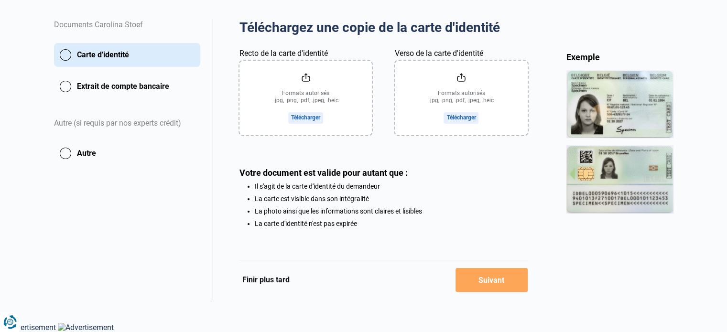
scroll to position [172, 0]
click at [0, 170] on main "Création de votre dossier Collecte de documents Signature Création de votre dos…" at bounding box center [363, 90] width 727 height 418
click at [0, 169] on main "Création de votre dossier Collecte de documents Signature Création de votre dos…" at bounding box center [363, 90] width 727 height 418
click at [318, 118] on input "Recto de la carte d'identité" at bounding box center [305, 98] width 132 height 75
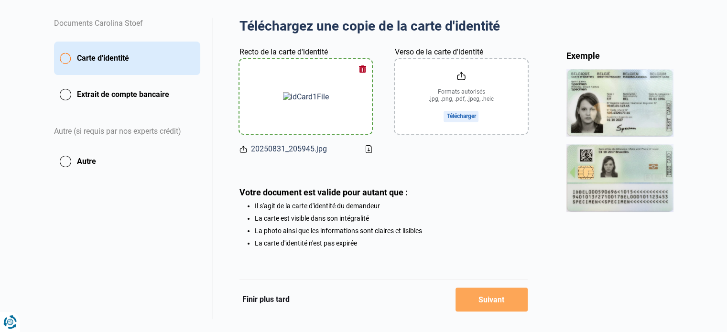
click at [464, 114] on input "Verso de la carte d'identité" at bounding box center [461, 96] width 132 height 75
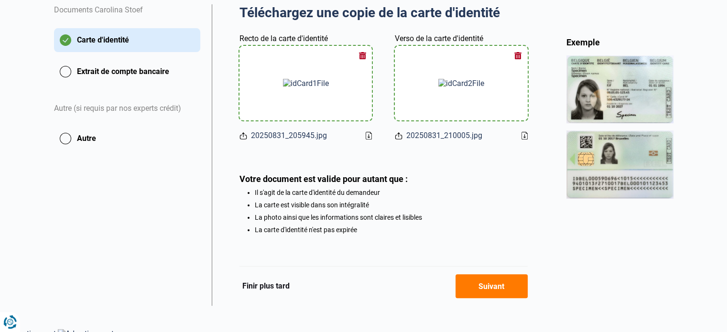
scroll to position [193, 0]
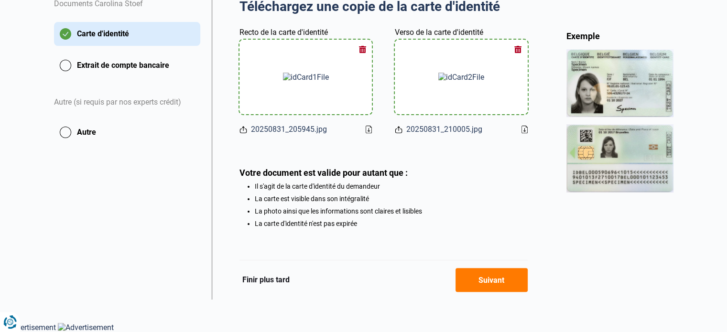
click at [483, 284] on button "Suivant" at bounding box center [491, 280] width 72 height 24
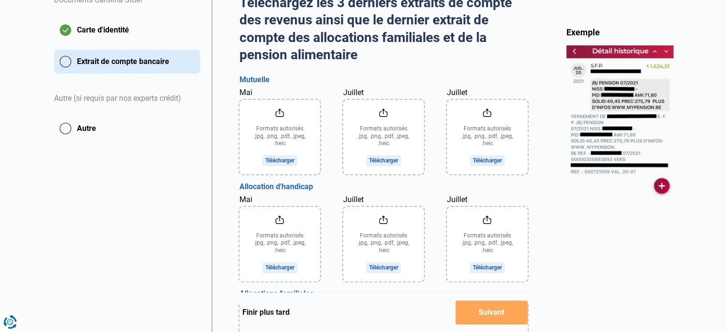
scroll to position [239, 0]
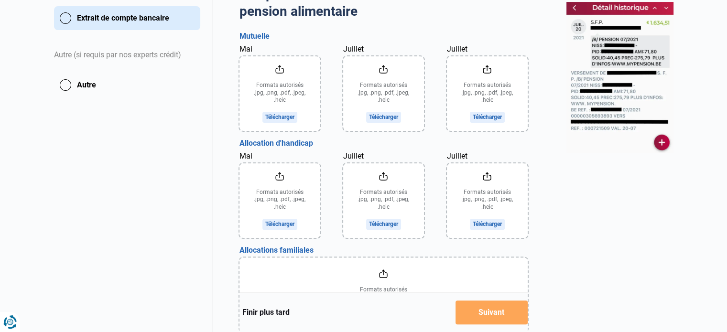
click at [283, 117] on input "Mai" at bounding box center [279, 93] width 81 height 75
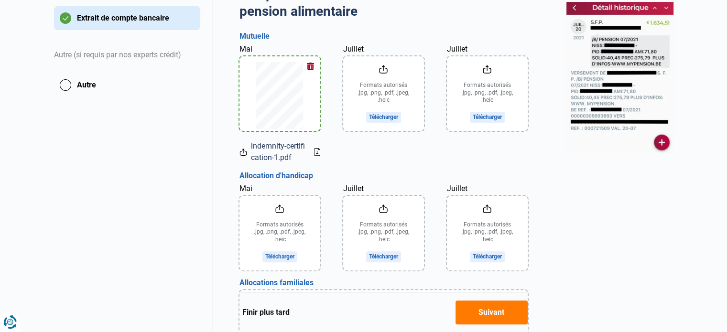
click at [281, 257] on input "Mai" at bounding box center [279, 233] width 81 height 75
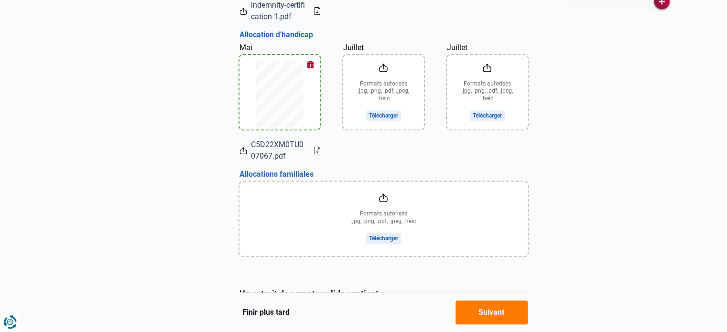
scroll to position [430, 0]
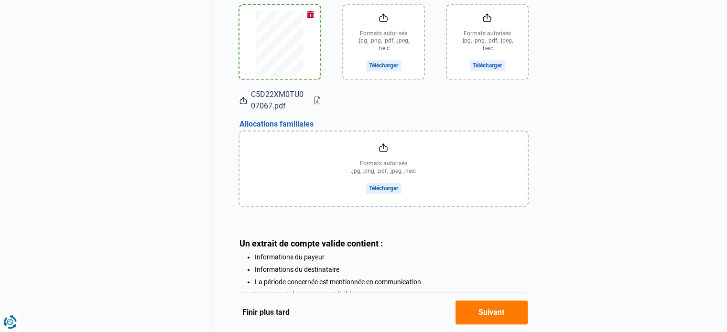
click at [378, 187] on input "file" at bounding box center [383, 168] width 288 height 75
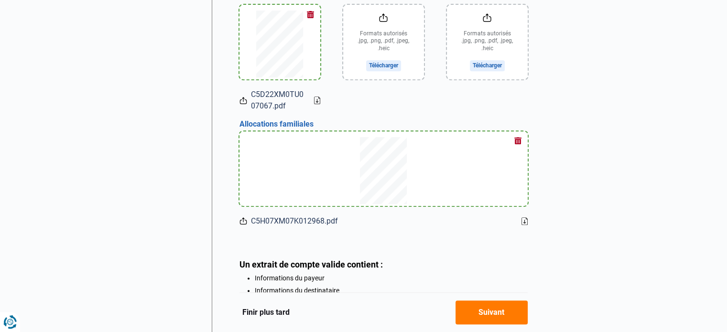
scroll to position [523, 0]
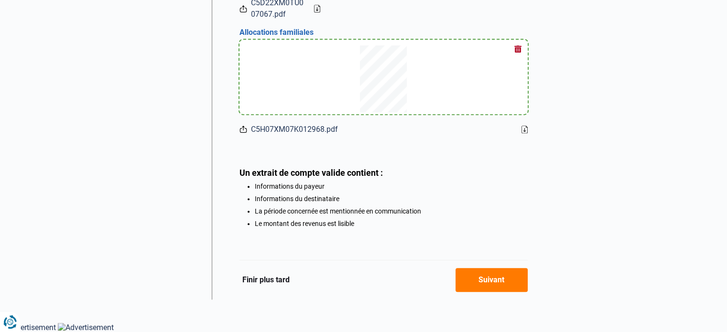
click at [486, 282] on button "Suivant" at bounding box center [491, 280] width 72 height 24
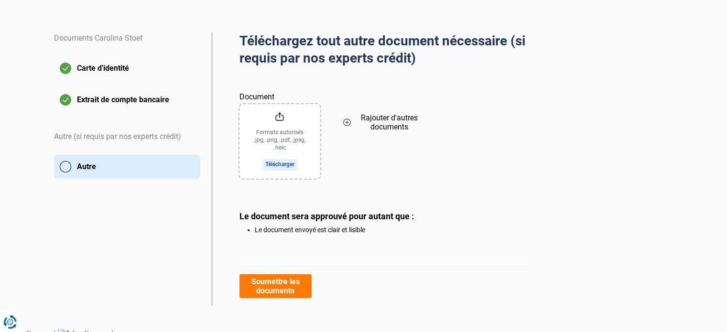
scroll to position [163, 0]
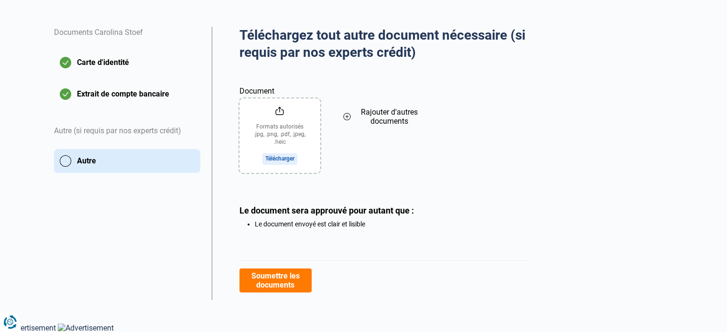
click at [281, 279] on button "Soumettre les documents" at bounding box center [275, 280] width 72 height 24
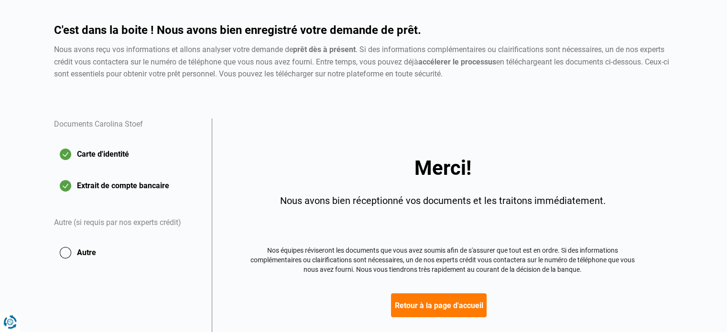
scroll to position [128, 0]
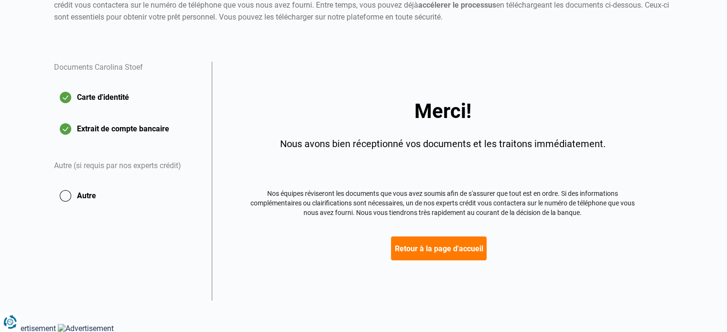
click at [448, 261] on div "Merci! Nous avons bien réceptionné vos documents et les traitons immédiatement.…" at bounding box center [442, 181] width 461 height 239
click at [448, 249] on button "Retour à la page d'accueil" at bounding box center [439, 248] width 96 height 24
